Goal: Task Accomplishment & Management: Complete application form

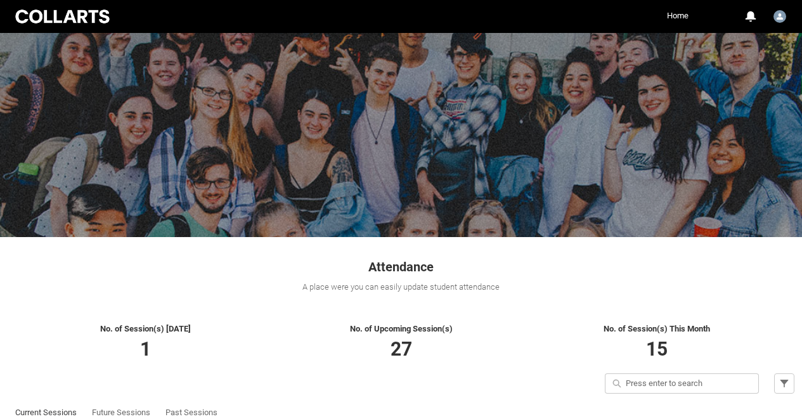
click at [605, 250] on h1 "Attendance" at bounding box center [401, 261] width 787 height 32
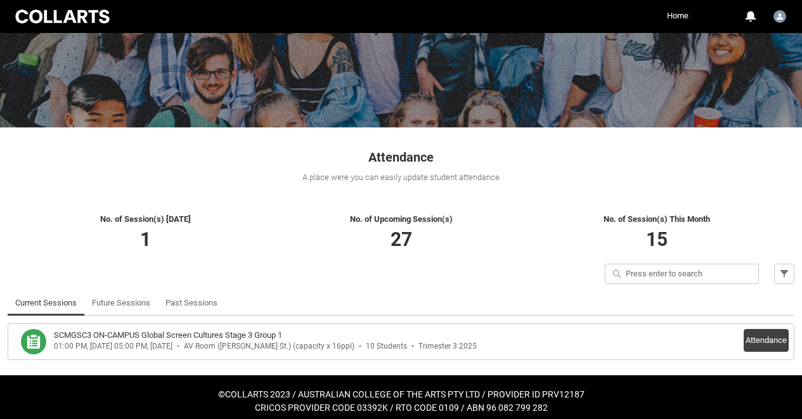
scroll to position [117, 0]
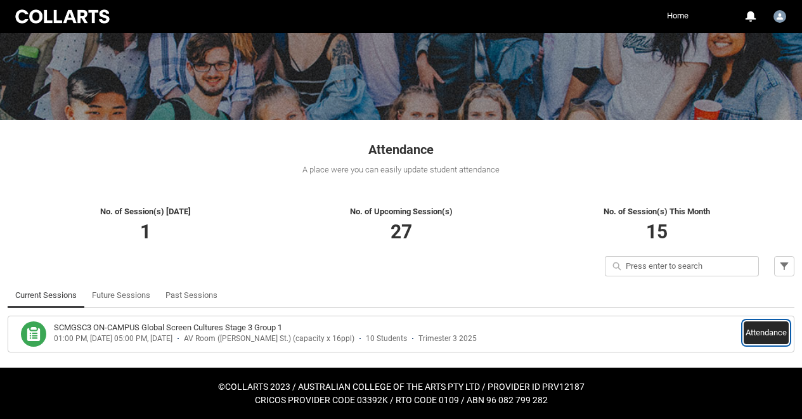
click at [769, 333] on button "Attendance" at bounding box center [765, 332] width 45 height 23
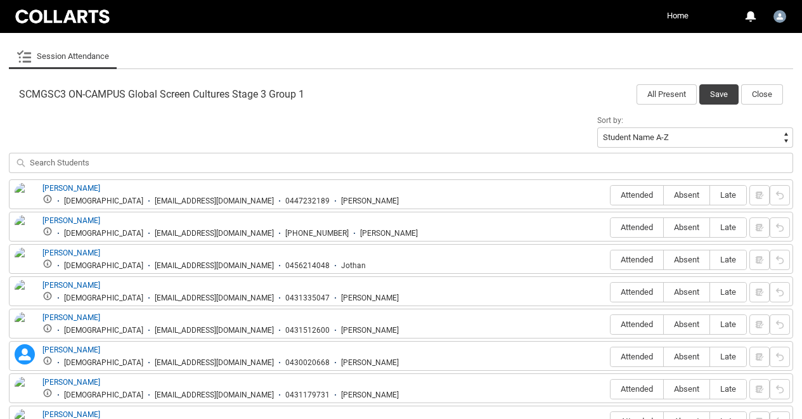
scroll to position [396, 0]
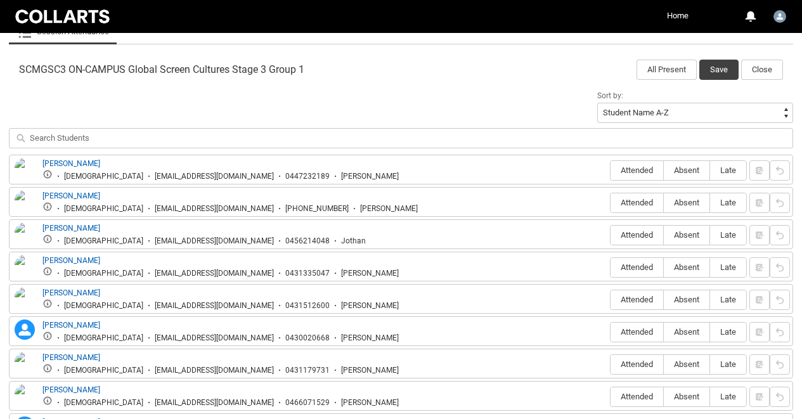
click at [476, 91] on div "Sort by: Student Name A-Z Student Name Z-A Student Last Name A-Z Student Last N…" at bounding box center [401, 120] width 784 height 67
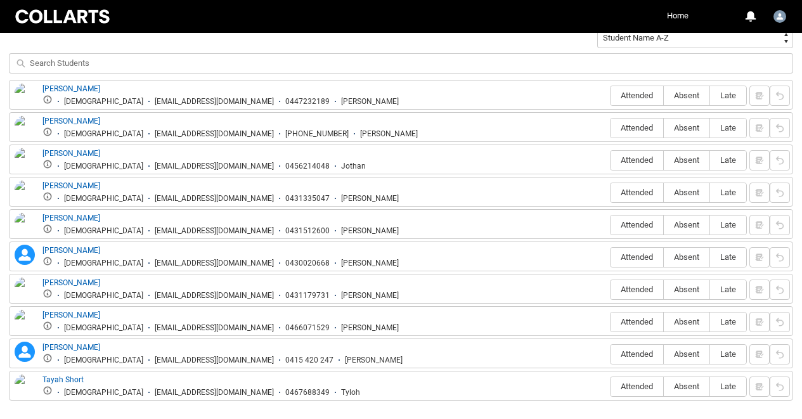
scroll to position [472, 0]
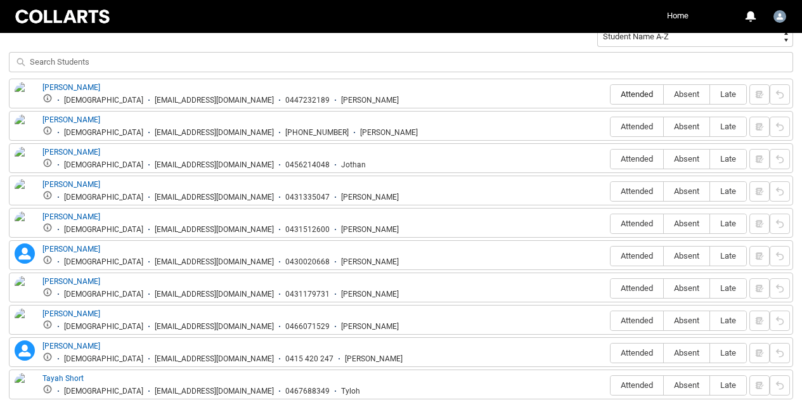
click at [623, 93] on span "Attended" at bounding box center [636, 94] width 53 height 10
click at [610, 94] on input "Attended" at bounding box center [610, 94] width 1 height 1
type lightning-radio-group "Attended"
radio input "true"
click at [692, 132] on label "Absent" at bounding box center [687, 127] width 46 height 20
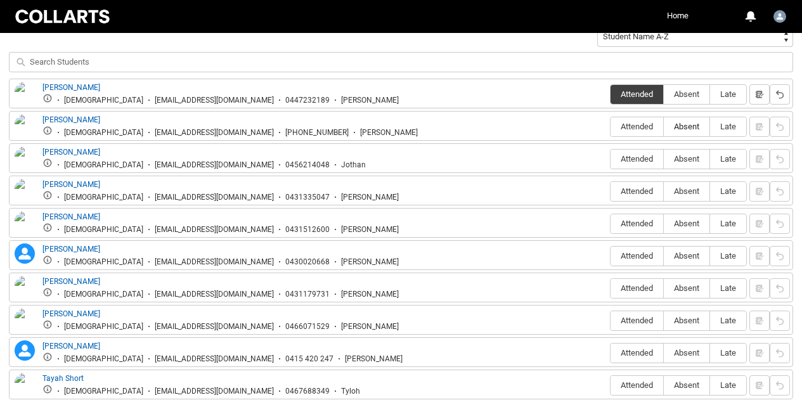
click at [664, 127] on input "Absent" at bounding box center [663, 126] width 1 height 1
type lightning-radio-group "Absent"
radio input "true"
click at [688, 161] on span "Absent" at bounding box center [687, 159] width 46 height 10
click at [664, 159] on input "Absent" at bounding box center [663, 158] width 1 height 1
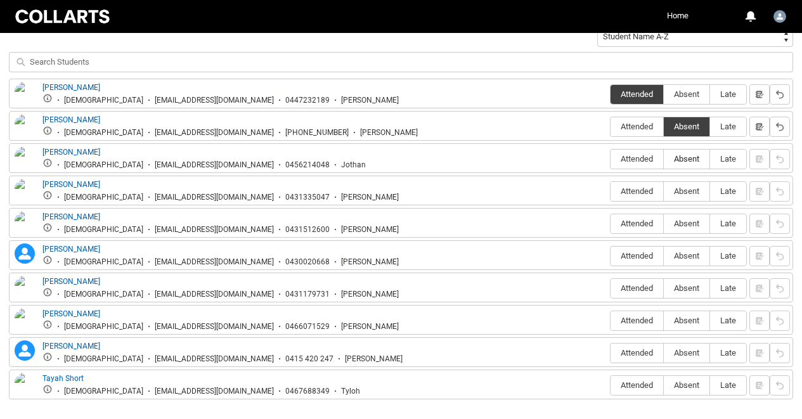
type lightning-radio-group "Absent"
radio input "true"
click at [676, 188] on span "Absent" at bounding box center [687, 191] width 46 height 10
click at [664, 191] on input "Absent" at bounding box center [663, 191] width 1 height 1
type lightning-radio-group "Absent"
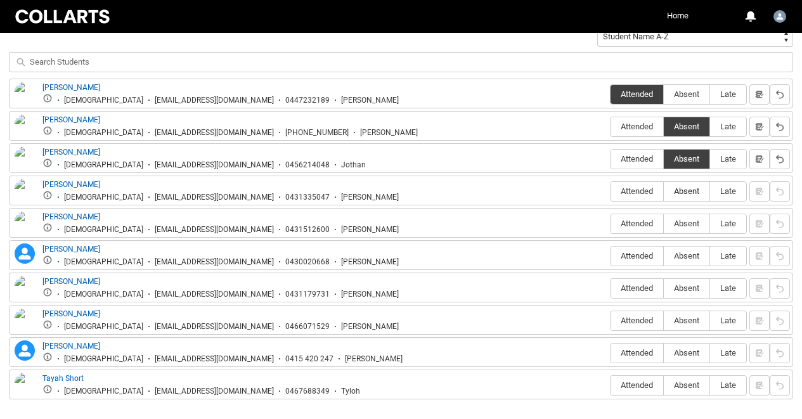
radio input "true"
click at [688, 224] on span "Absent" at bounding box center [687, 224] width 46 height 10
click at [664, 224] on input "Absent" at bounding box center [663, 223] width 1 height 1
type lightning-radio-group "Absent"
radio input "true"
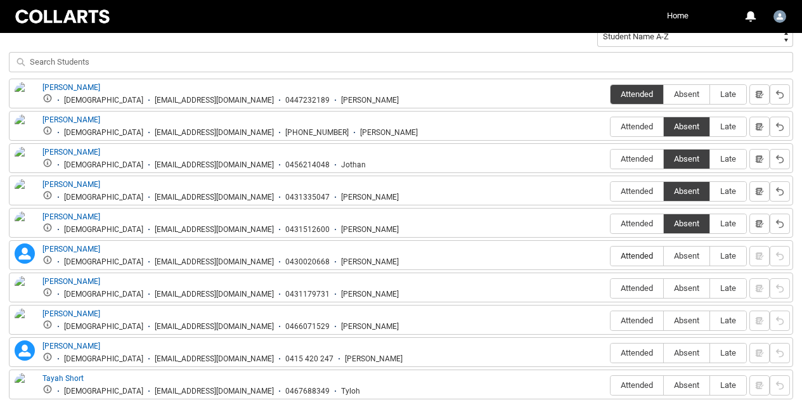
click at [632, 256] on span "Attended" at bounding box center [636, 256] width 53 height 10
click at [610, 256] on input "Attended" at bounding box center [610, 255] width 1 height 1
type lightning-radio-group "Attended"
radio input "true"
click at [683, 289] on span "Absent" at bounding box center [687, 288] width 46 height 10
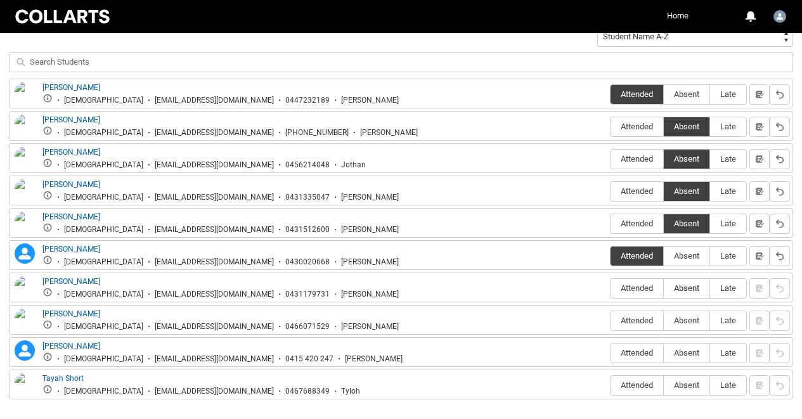
click at [664, 288] on input "Absent" at bounding box center [663, 288] width 1 height 1
type lightning-radio-group "Absent"
radio input "true"
click at [685, 315] on label "Absent" at bounding box center [687, 321] width 46 height 20
click at [664, 320] on input "Absent" at bounding box center [663, 320] width 1 height 1
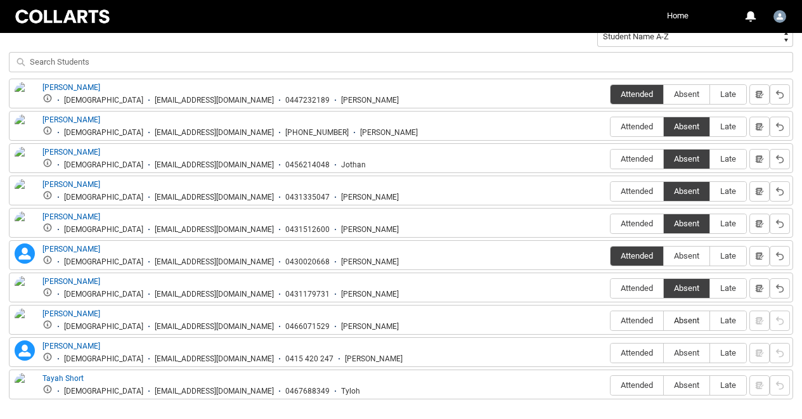
type lightning-radio-group "Absent"
radio input "true"
click at [638, 368] on div "[PERSON_NAME] [DEMOGRAPHIC_DATA] [EMAIL_ADDRESS][DOMAIN_NAME] 0447232189 [PERSO…" at bounding box center [401, 239] width 784 height 321
click at [637, 356] on span "Attended" at bounding box center [636, 353] width 53 height 10
click at [610, 353] on input "Attended" at bounding box center [610, 352] width 1 height 1
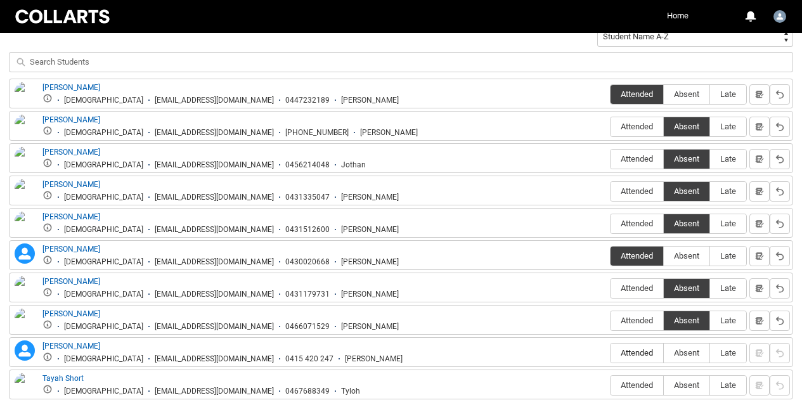
type lightning-radio-group "Attended"
radio input "true"
click at [642, 386] on span "Attended" at bounding box center [636, 385] width 53 height 10
click at [610, 385] on input "Attended" at bounding box center [610, 385] width 1 height 1
type lightning-radio-group "Attended"
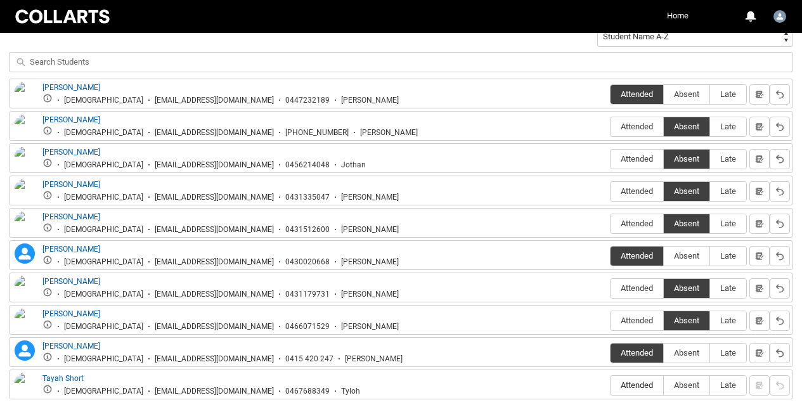
radio input "true"
click at [733, 58] on input "search" at bounding box center [401, 62] width 784 height 20
click at [509, 77] on lightning-input at bounding box center [401, 65] width 784 height 27
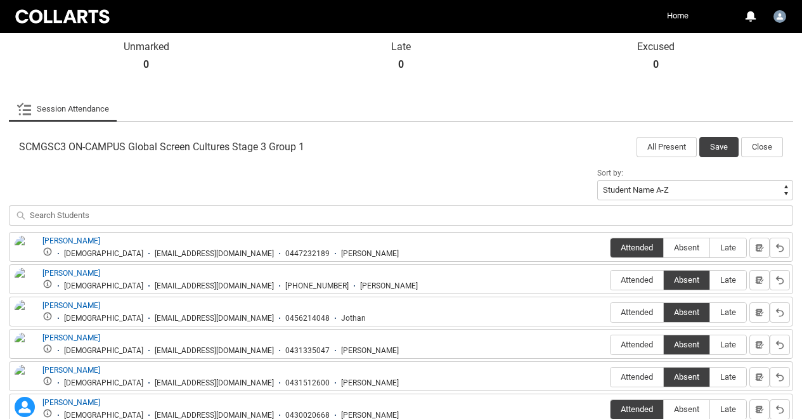
scroll to position [269, 0]
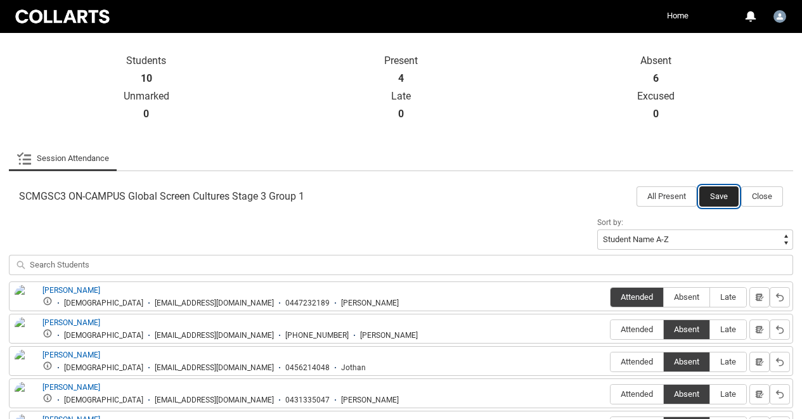
click at [723, 198] on button "Save" at bounding box center [718, 196] width 39 height 20
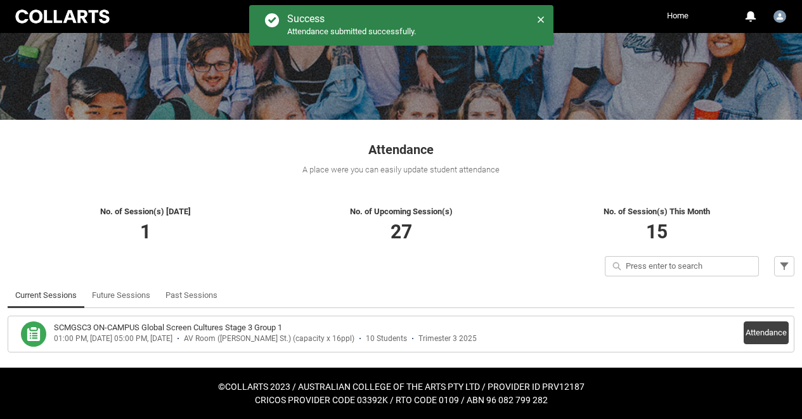
scroll to position [117, 0]
